Goal: Task Accomplishment & Management: Use online tool/utility

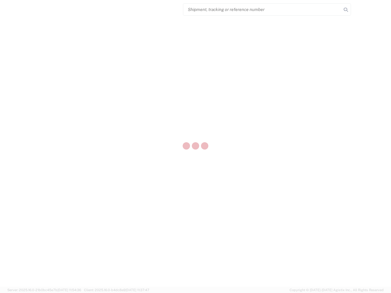
select select "US"
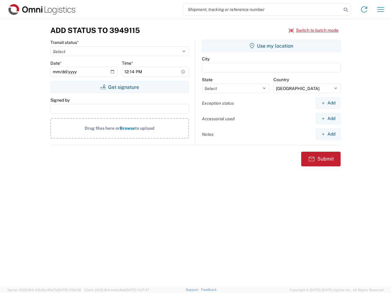
click at [262, 9] on input "search" at bounding box center [262, 10] width 158 height 12
click at [346, 10] on icon at bounding box center [346, 9] width 9 height 9
click at [364, 9] on icon at bounding box center [364, 10] width 10 height 10
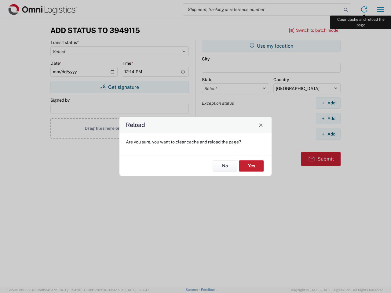
click at [381, 9] on div "Reload Are you sure, you want to clear cache and reload the page? No Yes" at bounding box center [195, 146] width 391 height 293
click at [314, 30] on div "Reload Are you sure, you want to clear cache and reload the page? No Yes" at bounding box center [195, 146] width 391 height 293
click at [119, 87] on div "Reload Are you sure, you want to clear cache and reload the page? No Yes" at bounding box center [195, 146] width 391 height 293
click at [271, 46] on div "Reload Are you sure, you want to clear cache and reload the page? No Yes" at bounding box center [195, 146] width 391 height 293
click at [328, 103] on div "Reload Are you sure, you want to clear cache and reload the page? No Yes" at bounding box center [195, 146] width 391 height 293
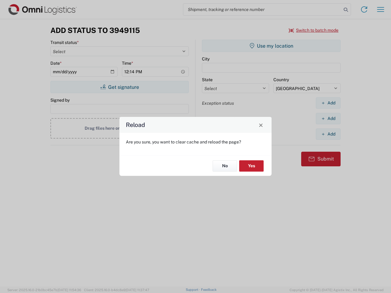
click at [328, 119] on div "Reload Are you sure, you want to clear cache and reload the page? No Yes" at bounding box center [195, 146] width 391 height 293
click at [328, 134] on div "Reload Are you sure, you want to clear cache and reload the page? No Yes" at bounding box center [195, 146] width 391 height 293
